Goal: Obtain resource: Obtain resource

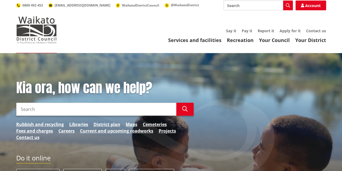
scroll to position [3, 0]
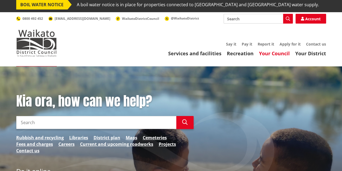
click at [279, 52] on link "Your Council" at bounding box center [274, 53] width 31 height 6
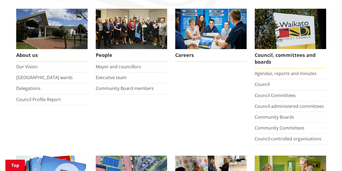
scroll to position [124, 0]
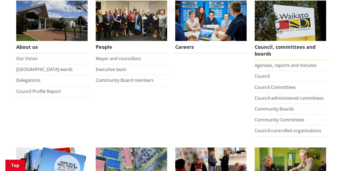
drag, startPoint x: 345, startPoint y: 18, endPoint x: 342, endPoint y: 40, distance: 22.2
click at [25, 80] on link "Delegations" at bounding box center [28, 80] width 24 height 6
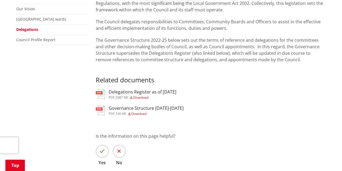
scroll to position [160, 0]
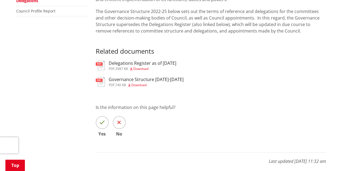
click at [104, 81] on img at bounding box center [100, 81] width 9 height 9
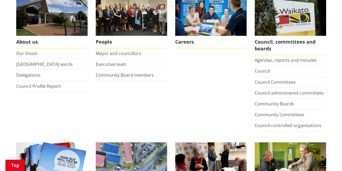
drag, startPoint x: 343, startPoint y: 29, endPoint x: 337, endPoint y: 52, distance: 23.5
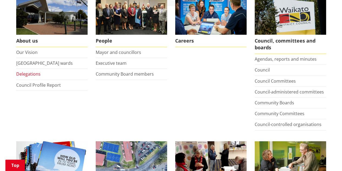
click at [36, 74] on link "Delegations" at bounding box center [28, 74] width 24 height 6
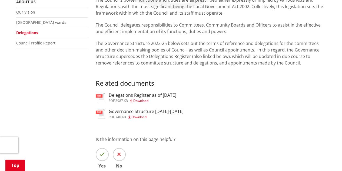
scroll to position [141, 0]
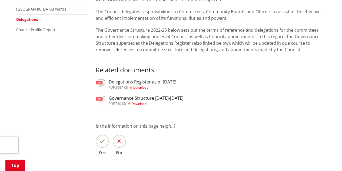
click at [117, 97] on h3 "Governance Structure [DATE]-[DATE]" at bounding box center [146, 97] width 75 height 5
